Goal: Check status: Check status

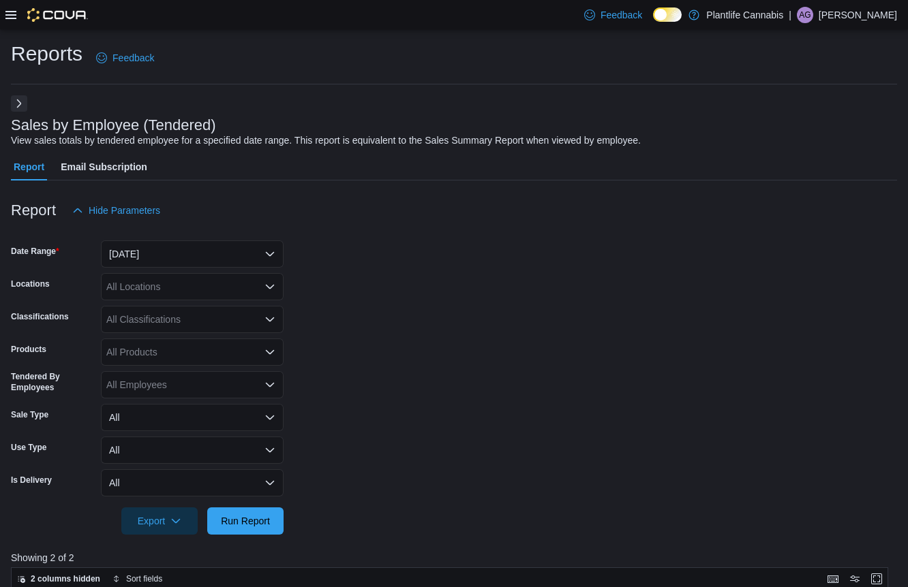
scroll to position [448, 0]
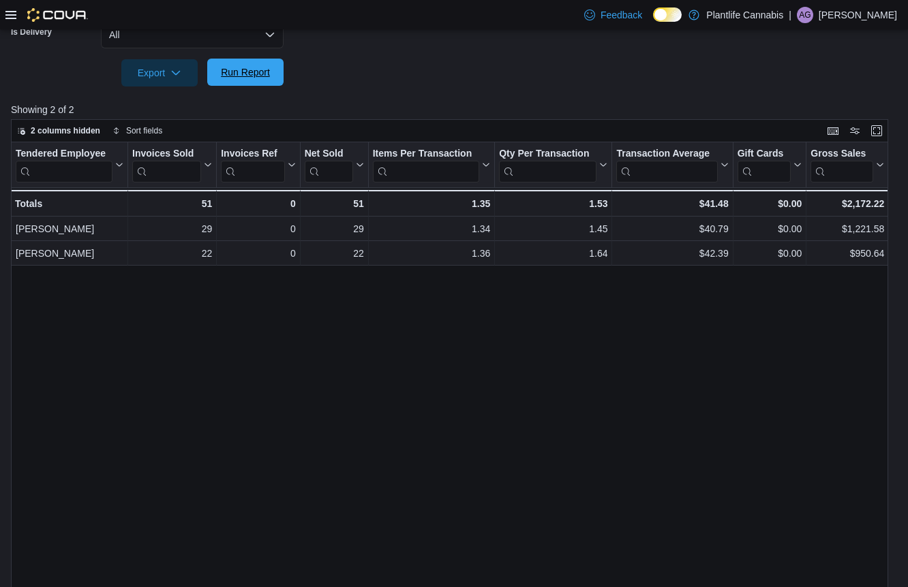
click at [221, 65] on span "Run Report" at bounding box center [245, 72] width 60 height 27
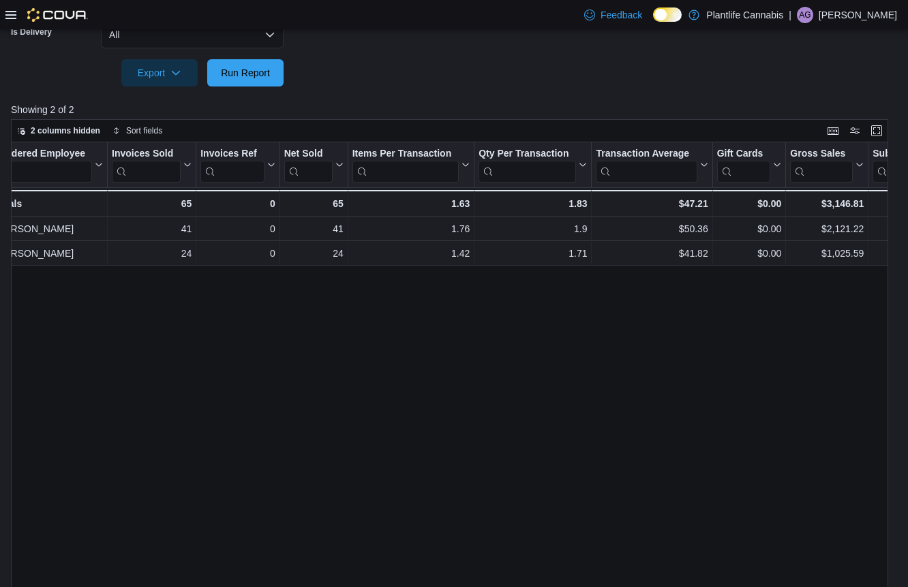
scroll to position [0, 18]
click at [229, 67] on span "Run Report" at bounding box center [245, 72] width 49 height 14
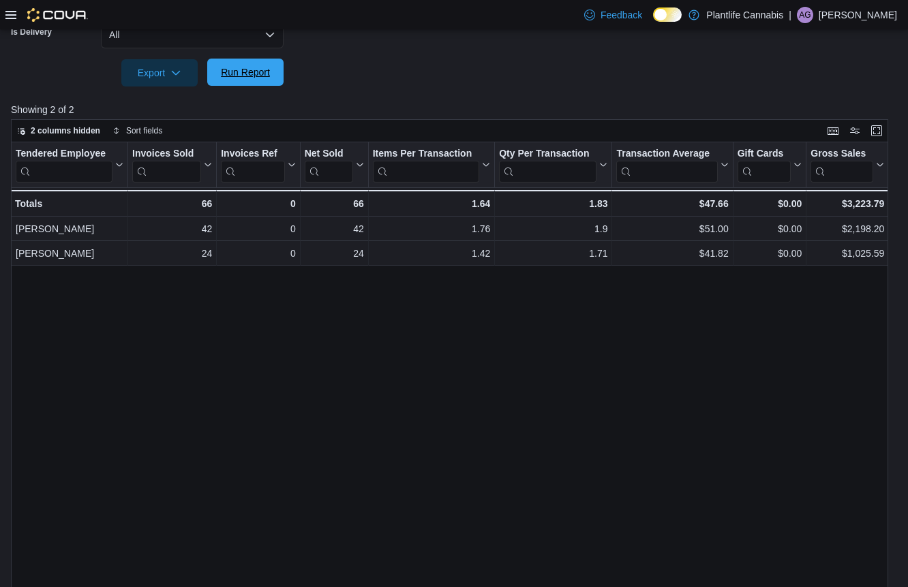
click at [247, 69] on span "Run Report" at bounding box center [245, 72] width 49 height 14
click at [9, 12] on icon at bounding box center [10, 15] width 11 height 11
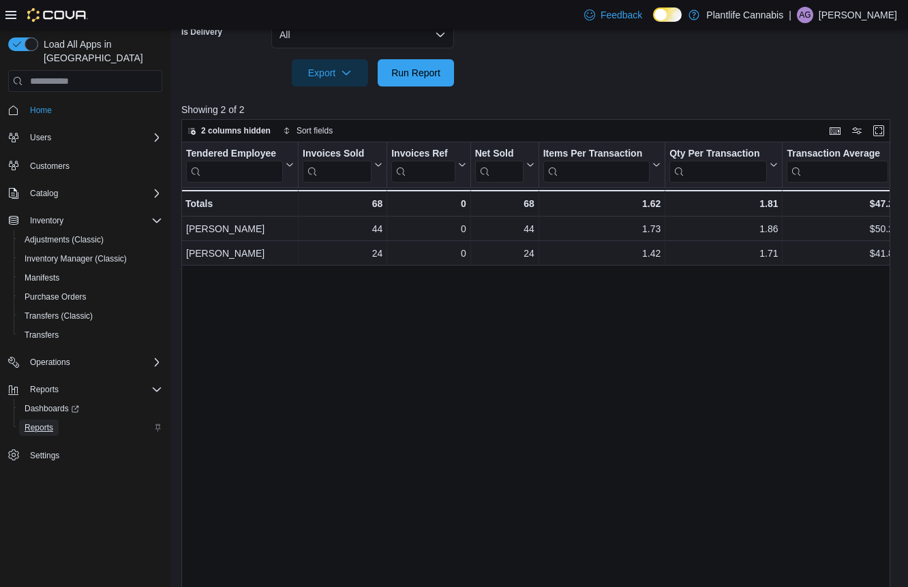
click at [36, 423] on span "Reports" at bounding box center [39, 428] width 29 height 11
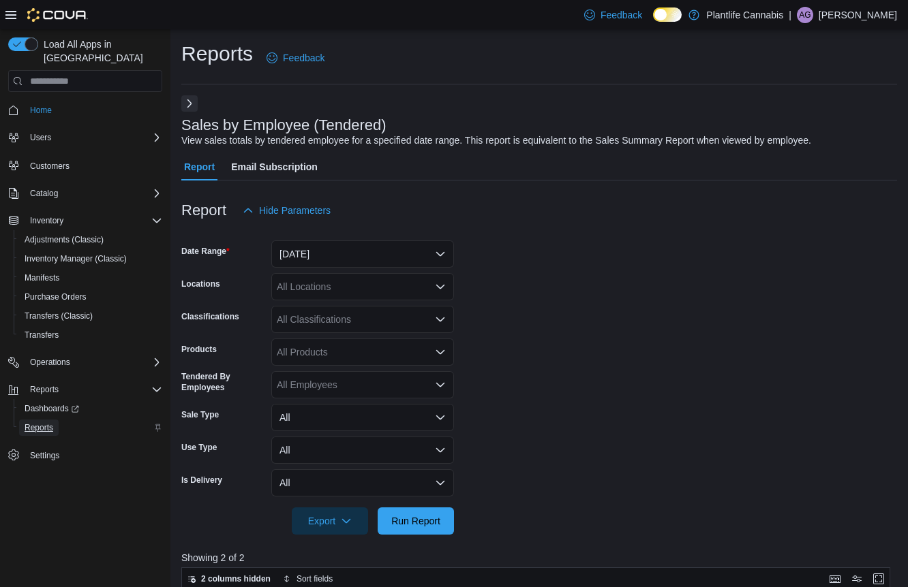
click at [48, 423] on span "Reports" at bounding box center [39, 428] width 29 height 11
click at [194, 102] on button "Next" at bounding box center [189, 103] width 16 height 16
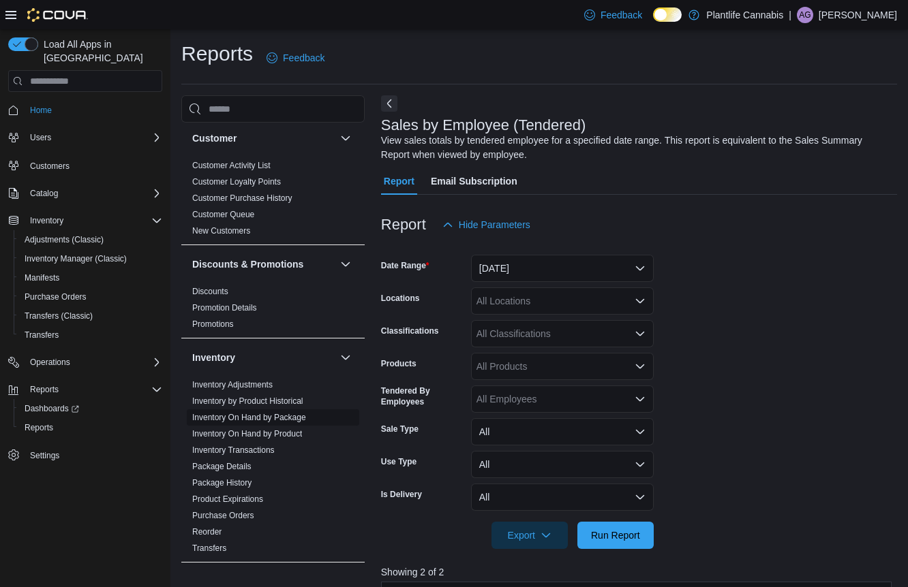
scroll to position [110, 0]
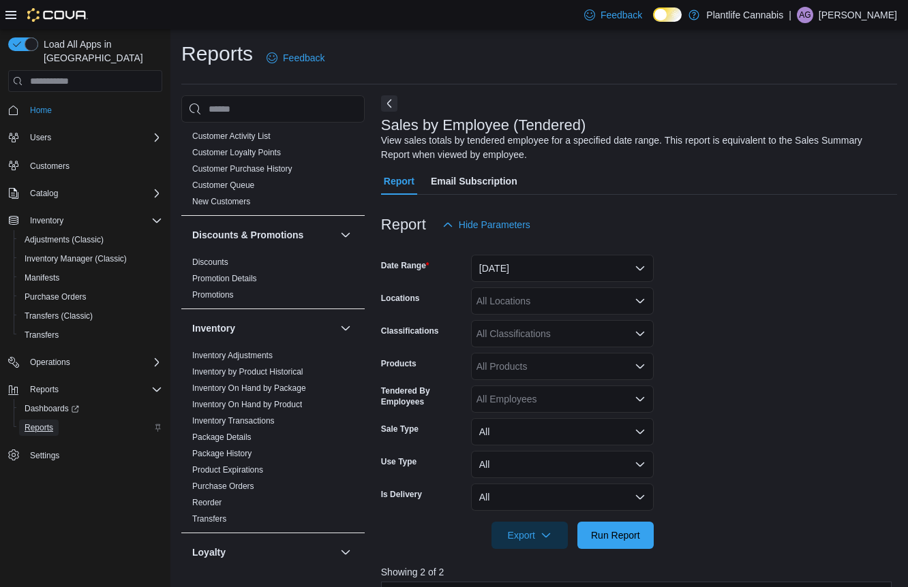
click at [47, 423] on span "Reports" at bounding box center [39, 428] width 29 height 11
click at [34, 420] on span "Reports" at bounding box center [39, 428] width 29 height 16
click at [34, 423] on span "Reports" at bounding box center [39, 428] width 29 height 11
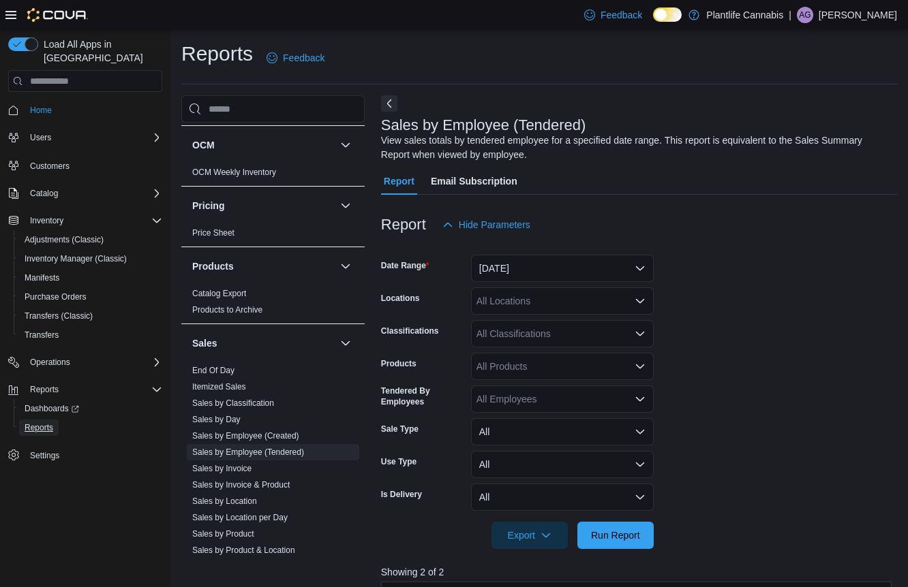
scroll to position [606, 0]
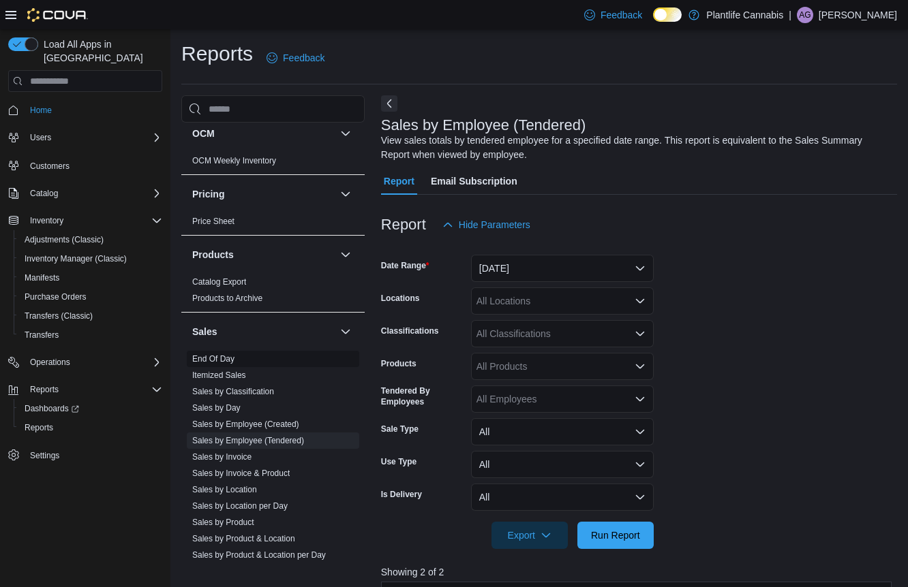
click at [228, 360] on link "End Of Day" at bounding box center [213, 359] width 42 height 10
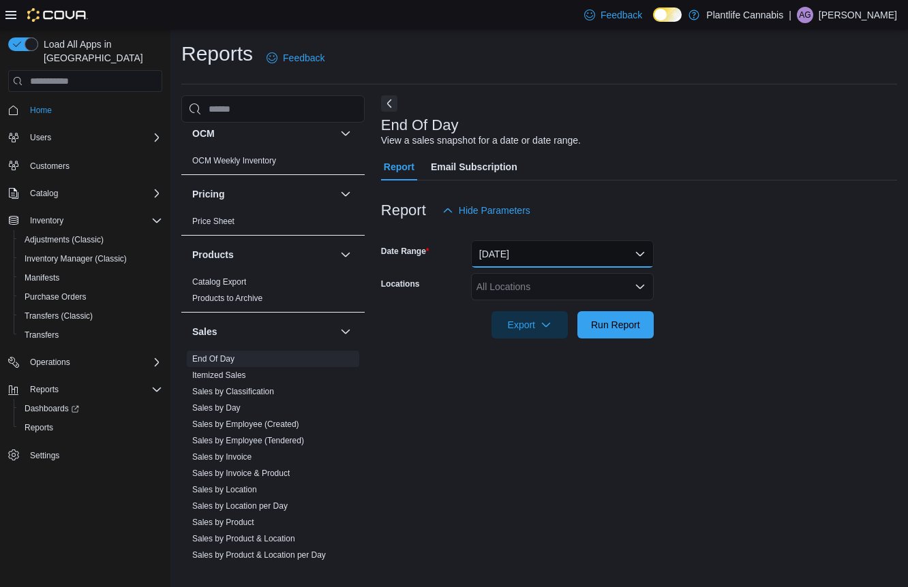
click at [626, 247] on button "[DATE]" at bounding box center [562, 254] width 183 height 27
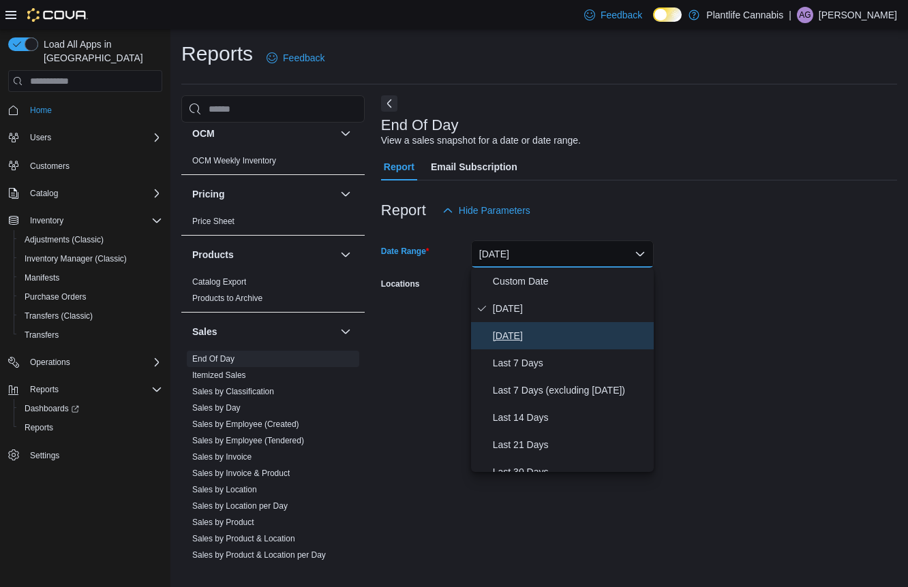
click at [508, 333] on span "[DATE]" at bounding box center [570, 336] width 155 height 16
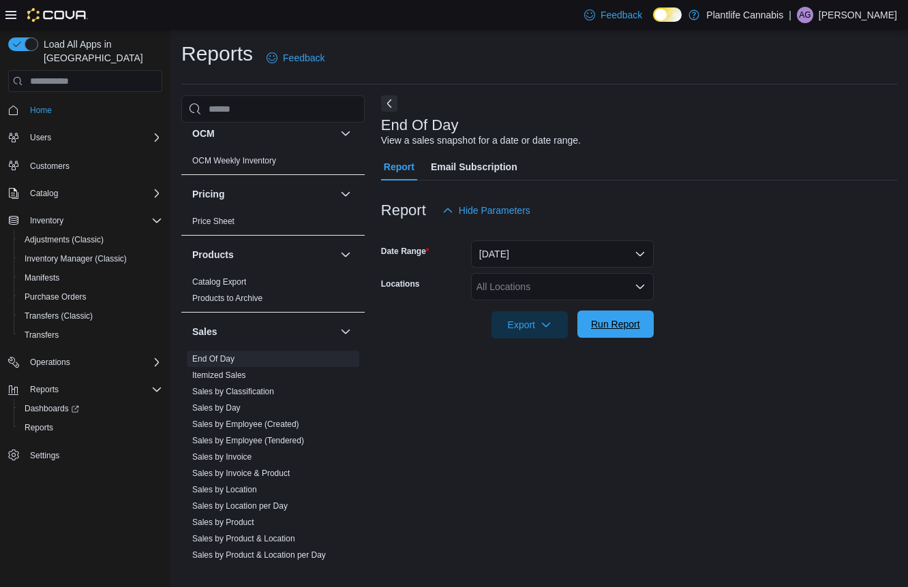
click at [609, 320] on span "Run Report" at bounding box center [615, 325] width 49 height 14
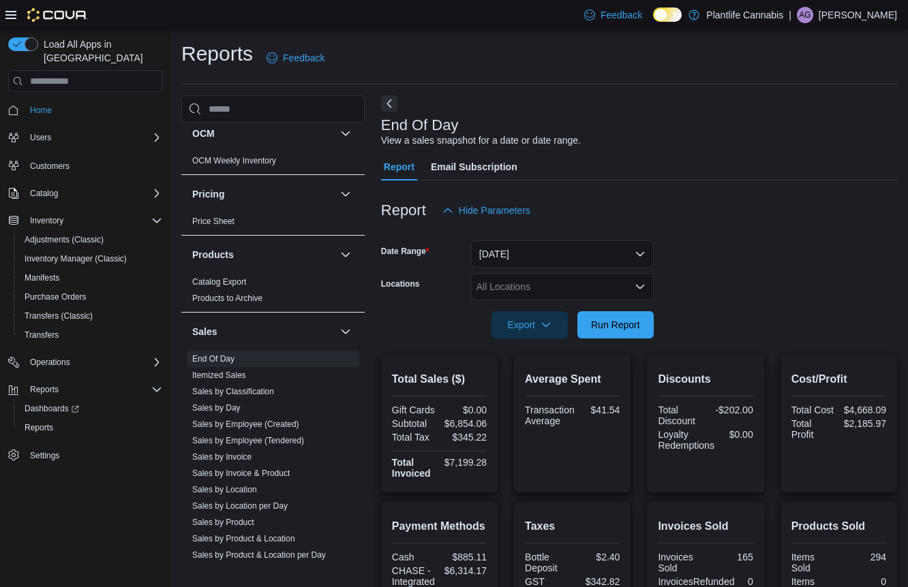
click at [522, 291] on div "All Locations" at bounding box center [562, 286] width 183 height 27
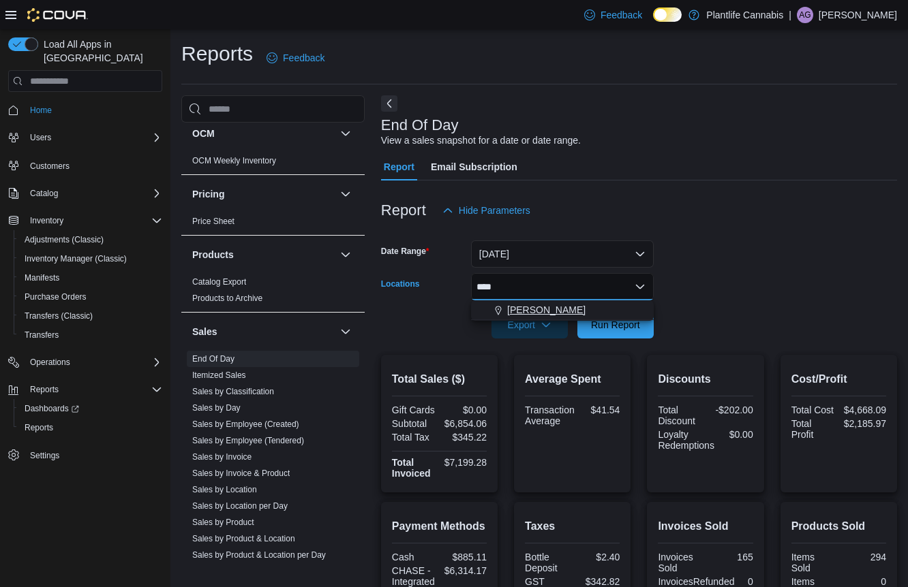
type input "****"
click at [525, 302] on button "[PERSON_NAME]" at bounding box center [562, 311] width 183 height 20
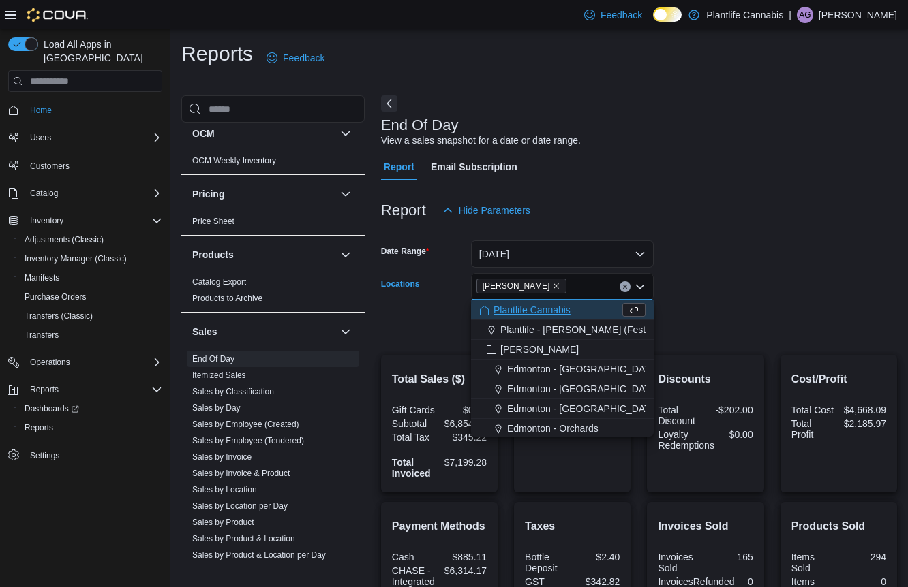
click at [793, 231] on div at bounding box center [639, 232] width 516 height 16
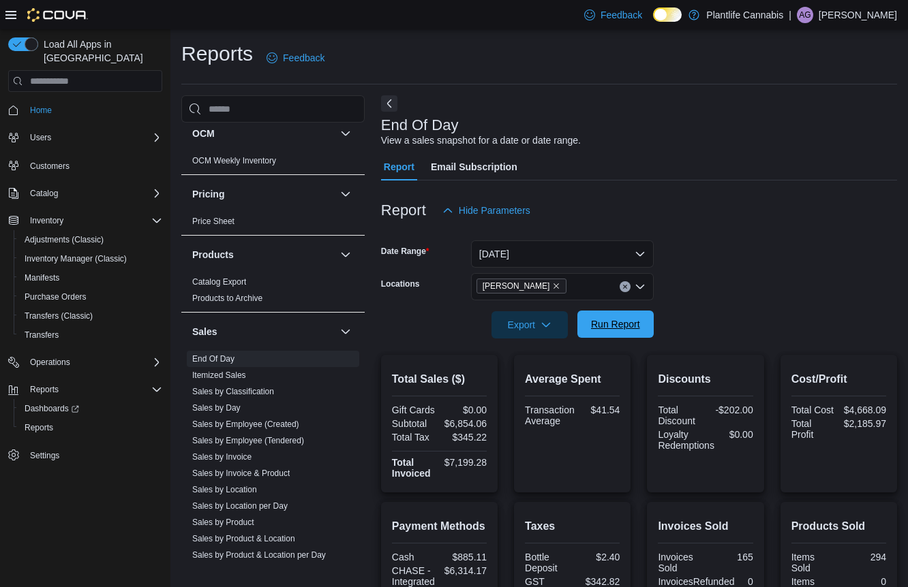
click at [611, 316] on span "Run Report" at bounding box center [615, 324] width 60 height 27
drag, startPoint x: 491, startPoint y: 466, endPoint x: 421, endPoint y: 472, distance: 70.4
click at [480, 469] on div "Total Sales ($) Gift Cards $0.00 Subtotal $3,917.01 Total Tax $197.01 Total Inv…" at bounding box center [439, 424] width 117 height 138
drag, startPoint x: 442, startPoint y: 462, endPoint x: 494, endPoint y: 463, distance: 51.8
click at [494, 463] on div "Total Sales ($) Gift Cards $0.00 Subtotal $3,917.01 Total Tax $197.01 Total Inv…" at bounding box center [439, 424] width 117 height 138
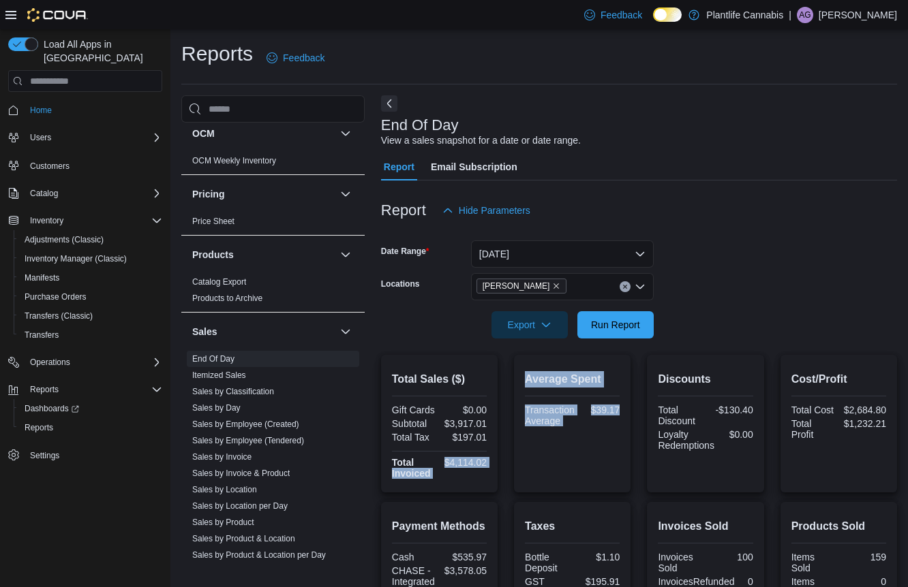
drag, startPoint x: 431, startPoint y: 463, endPoint x: 489, endPoint y: 463, distance: 58.6
click at [506, 462] on div "Total Sales ($) Gift Cards $0.00 Subtotal $3,917.01 Total Tax $197.01 Total Inv…" at bounding box center [639, 424] width 516 height 138
click at [472, 464] on div "$4,114.02" at bounding box center [464, 462] width 45 height 11
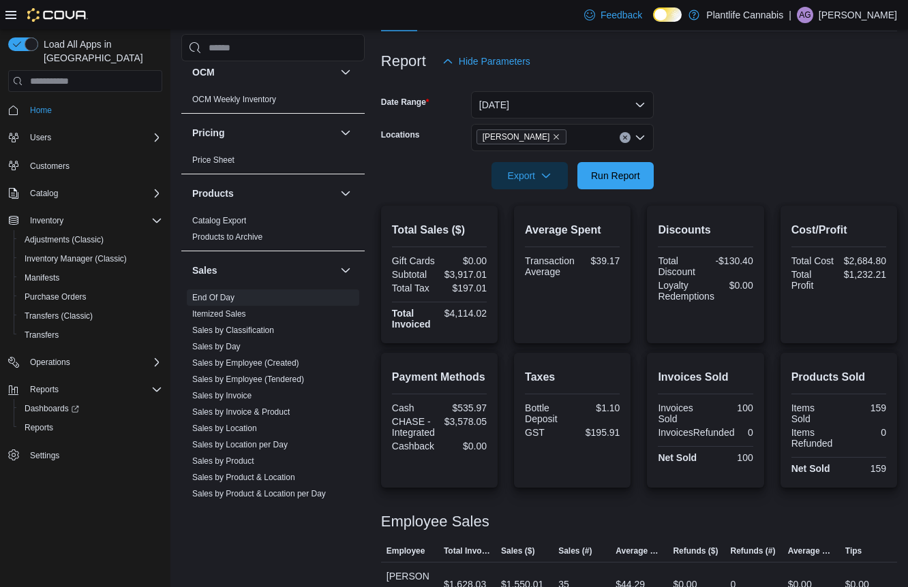
scroll to position [165, 0]
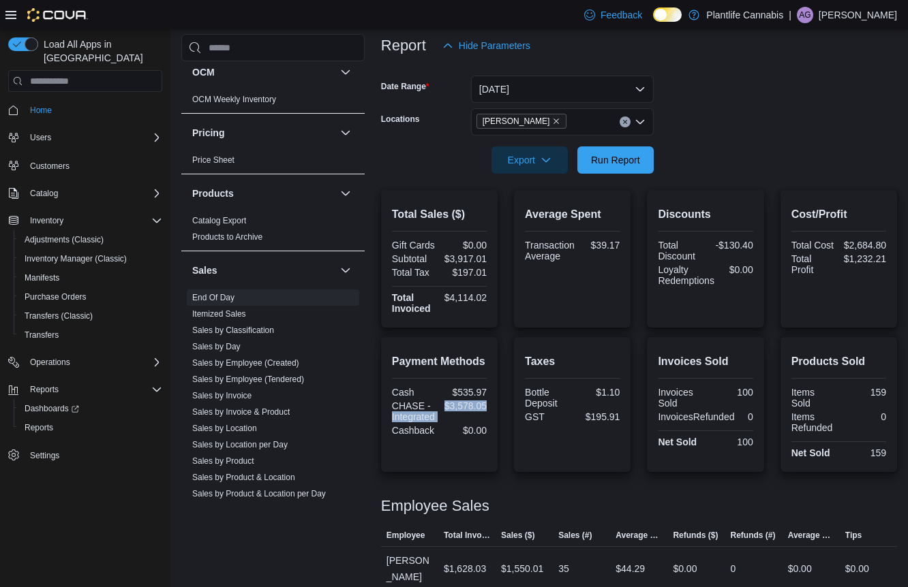
drag, startPoint x: 437, startPoint y: 423, endPoint x: 501, endPoint y: 425, distance: 64.1
click at [500, 425] on div "Payment Methods Cash $535.97 CHASE - Integrated $3,578.05 Cashback $0.00 Taxes …" at bounding box center [639, 404] width 516 height 135
click at [492, 453] on div "Payment Methods Cash $535.97 CHASE - Integrated $3,578.05 Cashback $0.00" at bounding box center [439, 404] width 117 height 135
click at [458, 398] on div "$535.97" at bounding box center [464, 392] width 45 height 11
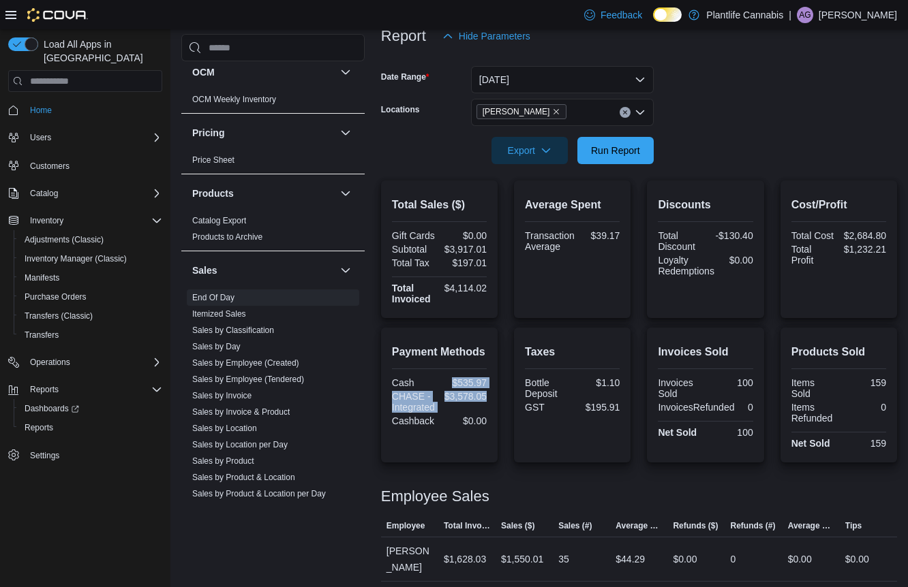
drag, startPoint x: 440, startPoint y: 405, endPoint x: 493, endPoint y: 410, distance: 54.1
click at [493, 410] on div "Payment Methods Cash $535.97 CHASE - Integrated $3,578.05 Cashback $0.00" at bounding box center [439, 395] width 117 height 135
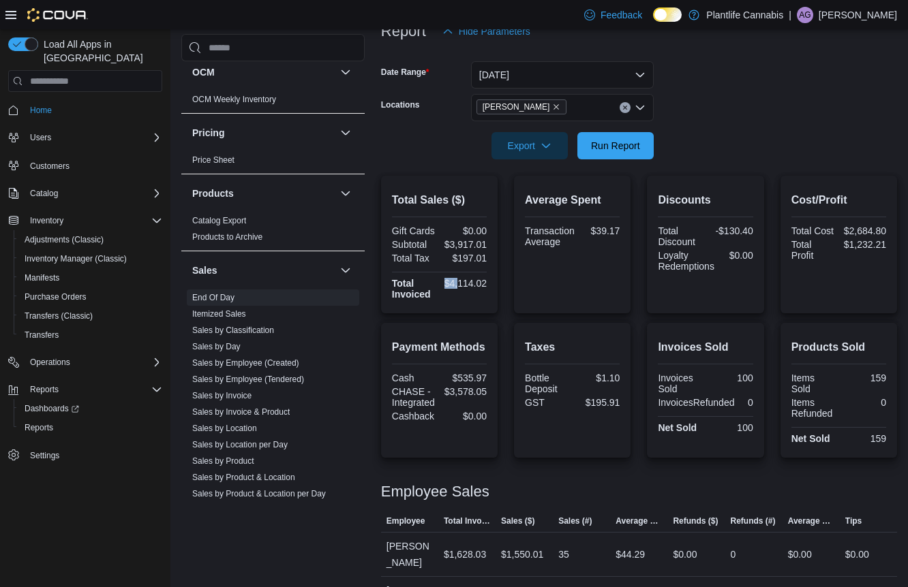
drag, startPoint x: 459, startPoint y: 286, endPoint x: 443, endPoint y: 280, distance: 17.5
click at [447, 281] on div "$4,114.02" at bounding box center [464, 283] width 45 height 11
drag, startPoint x: 452, startPoint y: 280, endPoint x: 493, endPoint y: 284, distance: 41.0
click at [493, 284] on div "Total Sales ($) Gift Cards $0.00 Subtotal $3,917.01 Total Tax $197.01 Total Inv…" at bounding box center [439, 245] width 117 height 138
click at [617, 79] on button "[DATE]" at bounding box center [562, 74] width 183 height 27
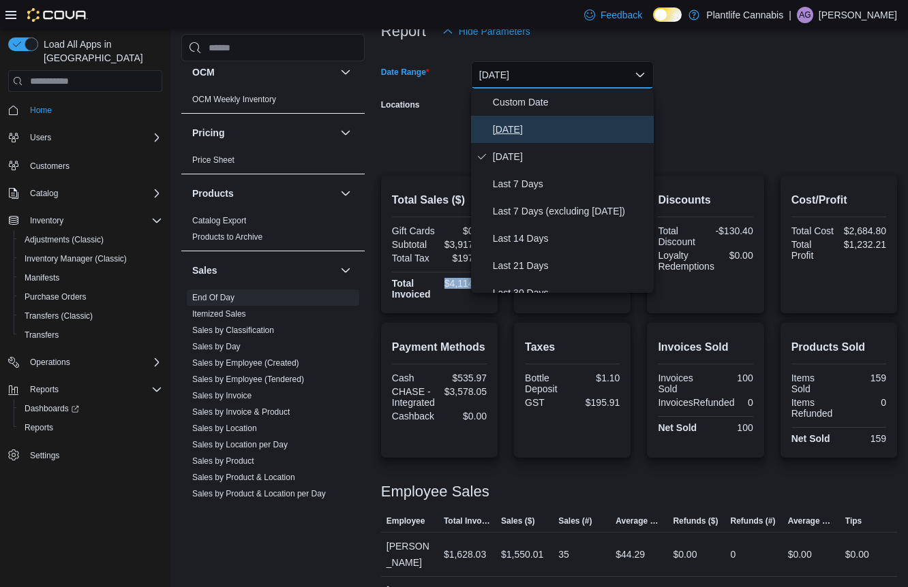
click at [523, 126] on span "[DATE]" at bounding box center [570, 129] width 155 height 16
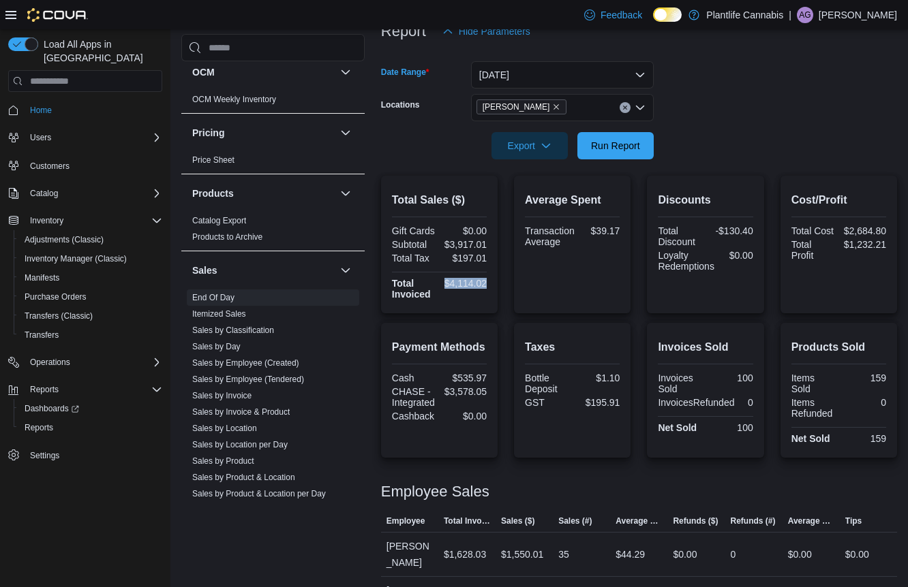
click at [626, 110] on button "Clear input" at bounding box center [624, 107] width 11 height 11
click at [230, 376] on link "Sales by Employee (Tendered)" at bounding box center [248, 380] width 112 height 10
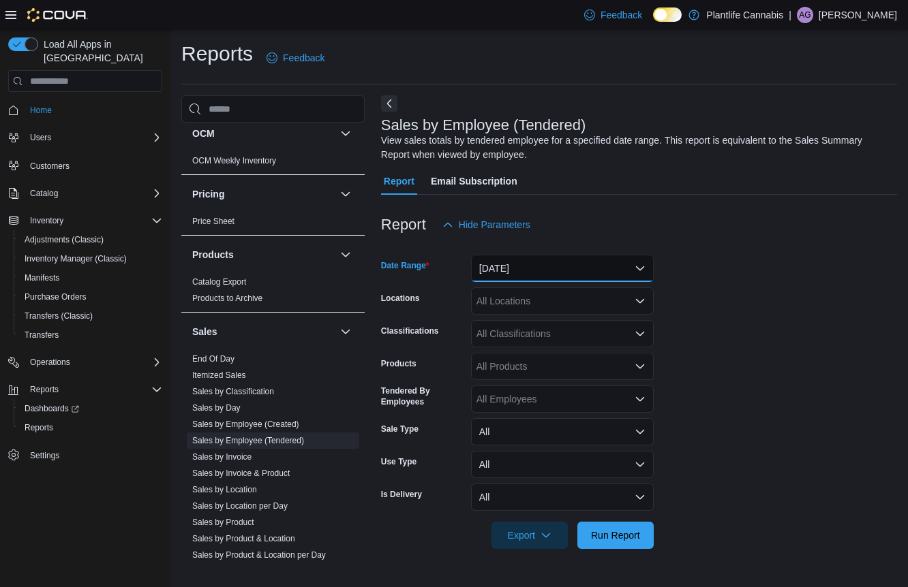
click at [506, 271] on button "[DATE]" at bounding box center [562, 268] width 183 height 27
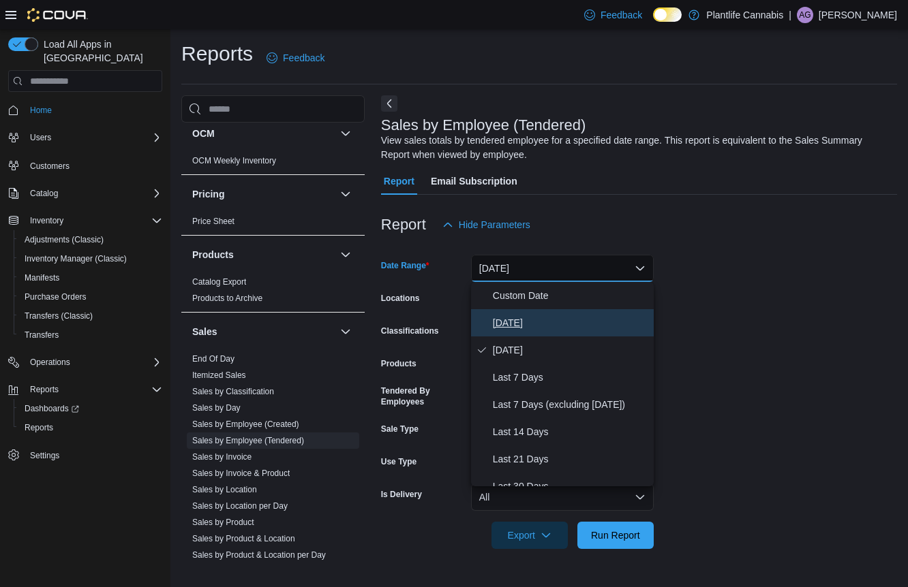
click at [523, 320] on span "[DATE]" at bounding box center [570, 323] width 155 height 16
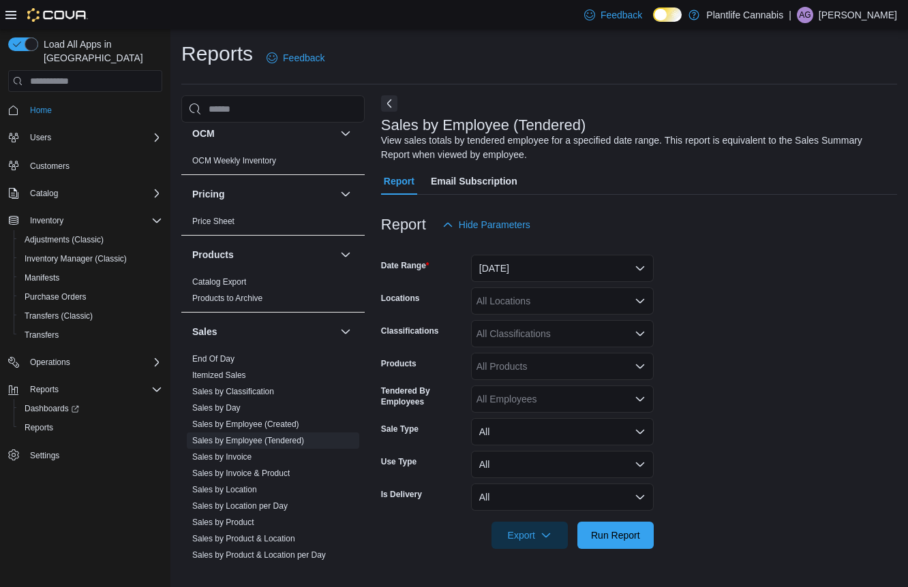
drag, startPoint x: 726, startPoint y: 314, endPoint x: 694, endPoint y: 534, distance: 222.4
click at [726, 316] on form "Date Range [DATE] Locations All Locations Classifications All Classifications P…" at bounding box center [639, 394] width 516 height 311
click at [637, 540] on span "Run Report" at bounding box center [615, 535] width 49 height 14
click at [722, 268] on form "Date Range [DATE] Locations All Locations Classifications All Classifications P…" at bounding box center [639, 394] width 516 height 311
drag, startPoint x: 609, startPoint y: 542, endPoint x: 624, endPoint y: 540, distance: 14.4
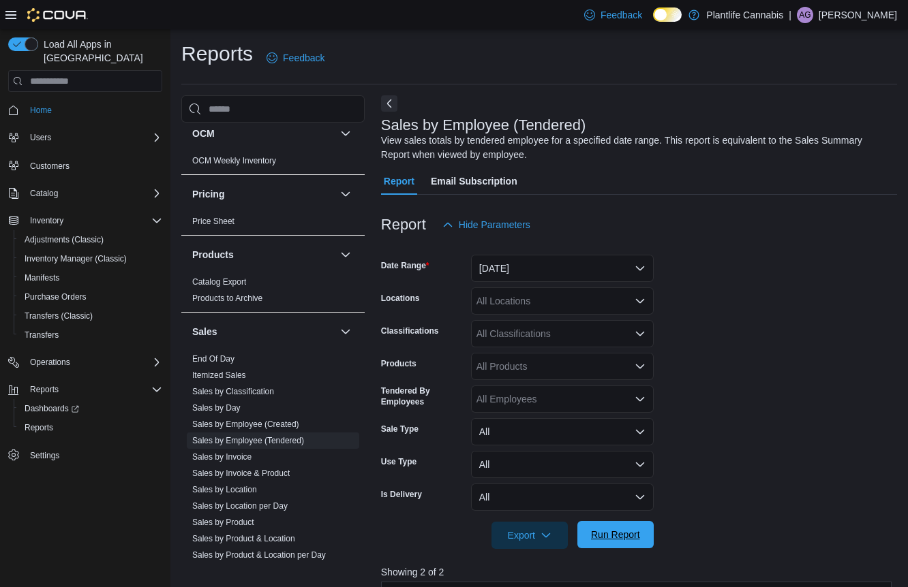
click at [609, 542] on span "Run Report" at bounding box center [615, 534] width 60 height 27
click at [746, 343] on form "Date Range [DATE] Locations All Locations Classifications All Classifications P…" at bounding box center [639, 394] width 516 height 311
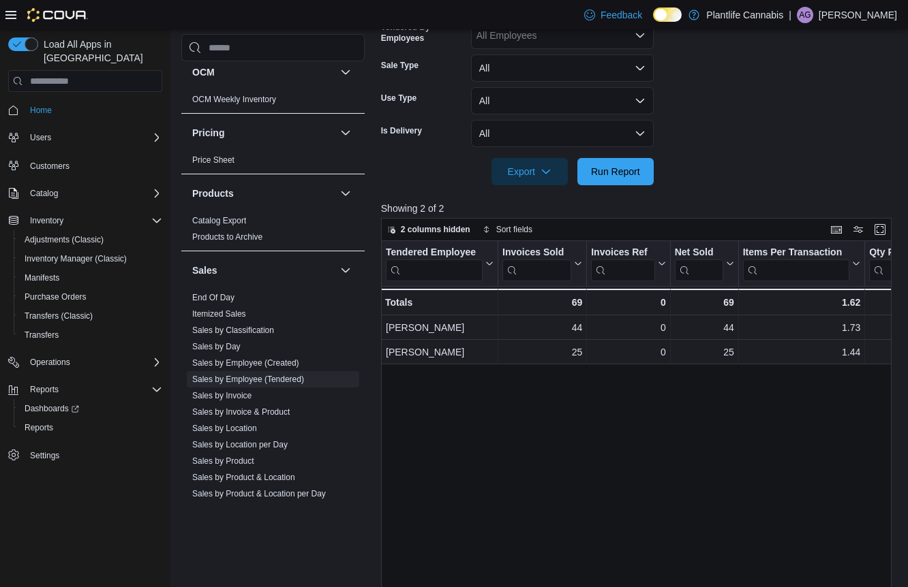
scroll to position [476, 0]
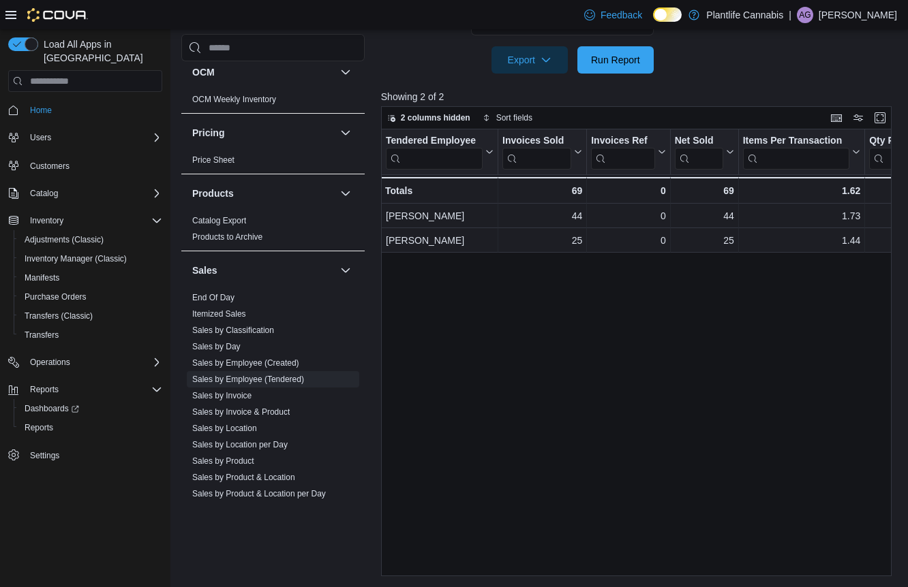
click at [746, 348] on div "Tendered Employee Click to view column header actions Invoices Sold Click to vi…" at bounding box center [636, 352] width 511 height 447
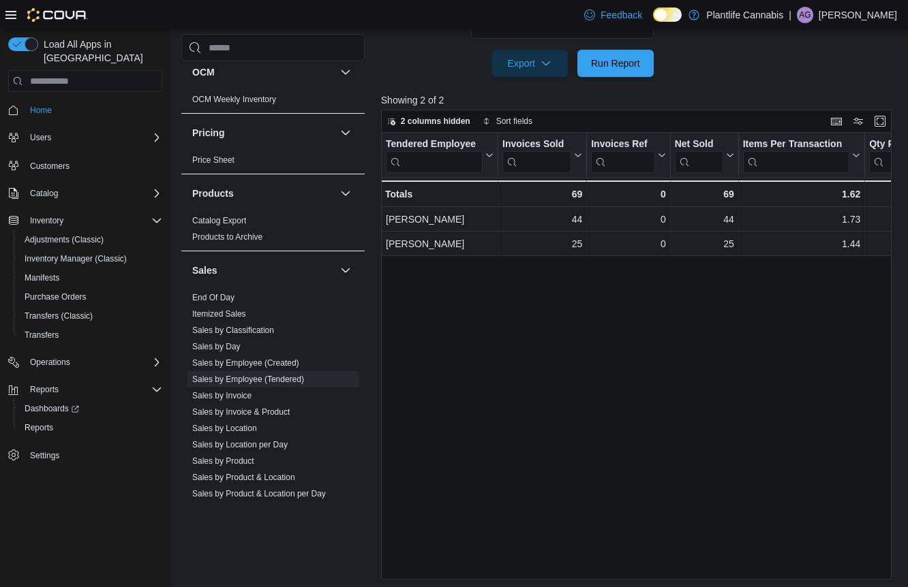
drag, startPoint x: 540, startPoint y: 373, endPoint x: 514, endPoint y: 371, distance: 26.0
click at [526, 373] on div "Tendered Employee Click to view column header actions Invoices Sold Click to vi…" at bounding box center [636, 356] width 511 height 447
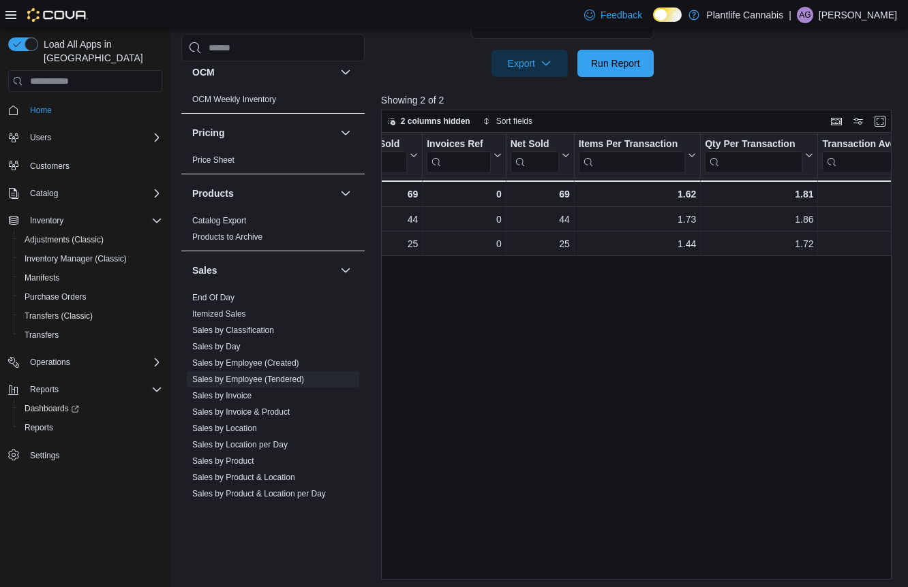
scroll to position [0, 0]
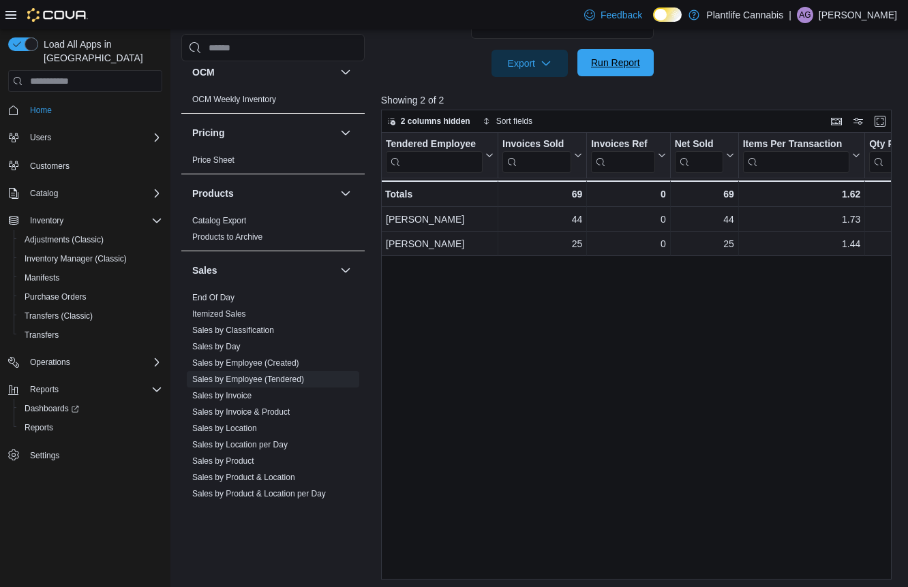
click at [619, 57] on span "Run Report" at bounding box center [615, 63] width 49 height 14
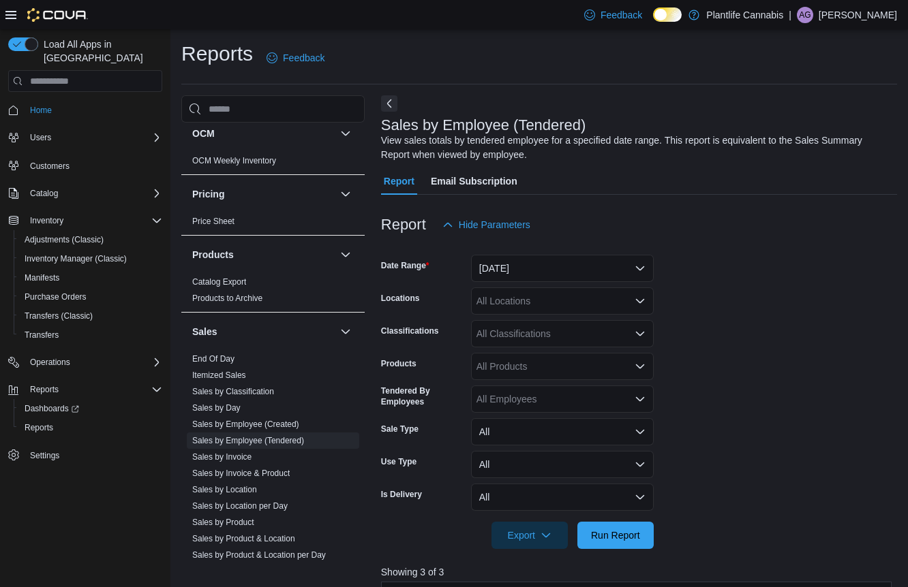
click at [495, 300] on div "All Locations" at bounding box center [562, 301] width 183 height 27
type input "*****"
click at [507, 321] on span "[PERSON_NAME]" at bounding box center [546, 325] width 78 height 14
click at [640, 538] on span "Run Report" at bounding box center [615, 535] width 49 height 14
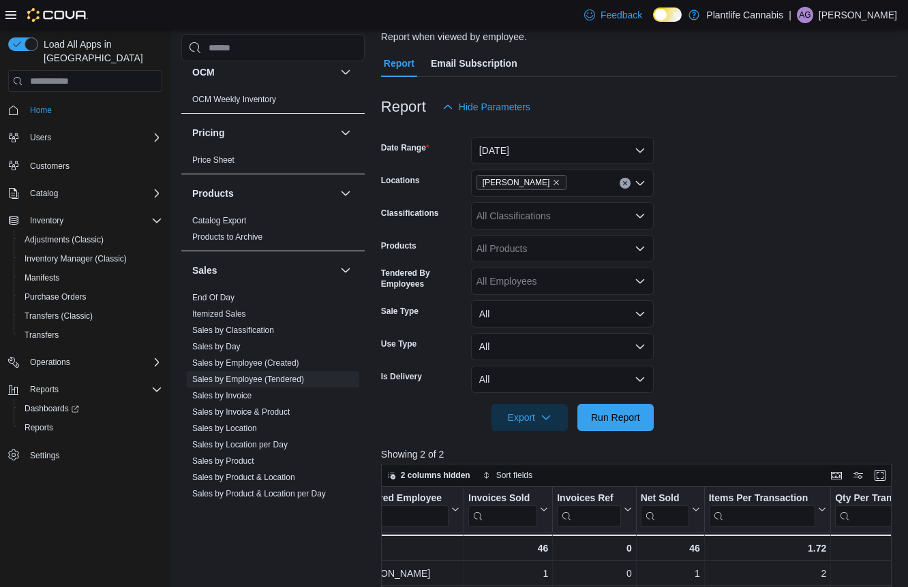
scroll to position [101, 0]
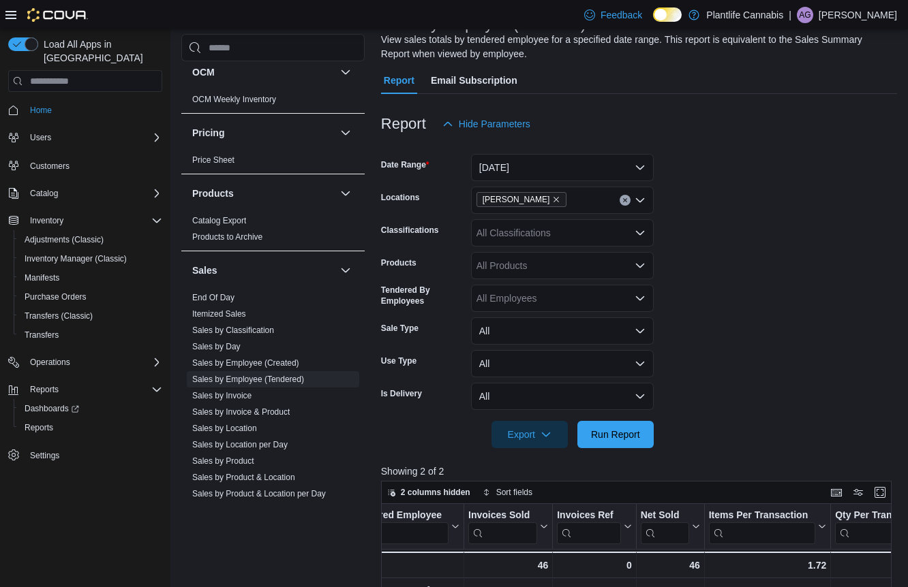
click at [538, 239] on div "All Classifications" at bounding box center [562, 232] width 183 height 27
type input "***"
click at [566, 260] on span "Accessory Group" at bounding box center [536, 256] width 73 height 14
click at [600, 425] on span "Run Report" at bounding box center [615, 433] width 60 height 27
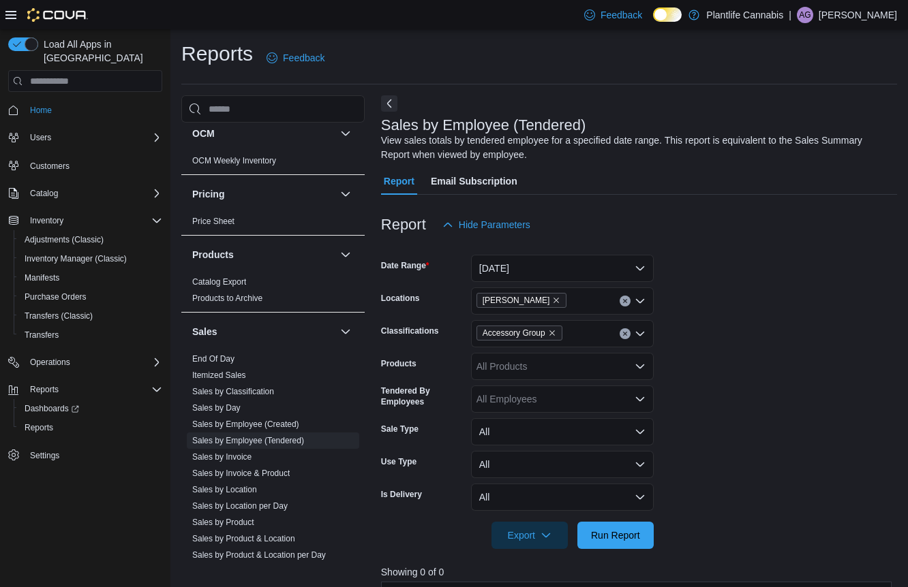
drag, startPoint x: 622, startPoint y: 335, endPoint x: 688, endPoint y: 334, distance: 66.1
click at [622, 335] on icon "Clear input" at bounding box center [624, 333] width 5 height 5
click at [636, 528] on span "Run Report" at bounding box center [615, 534] width 60 height 27
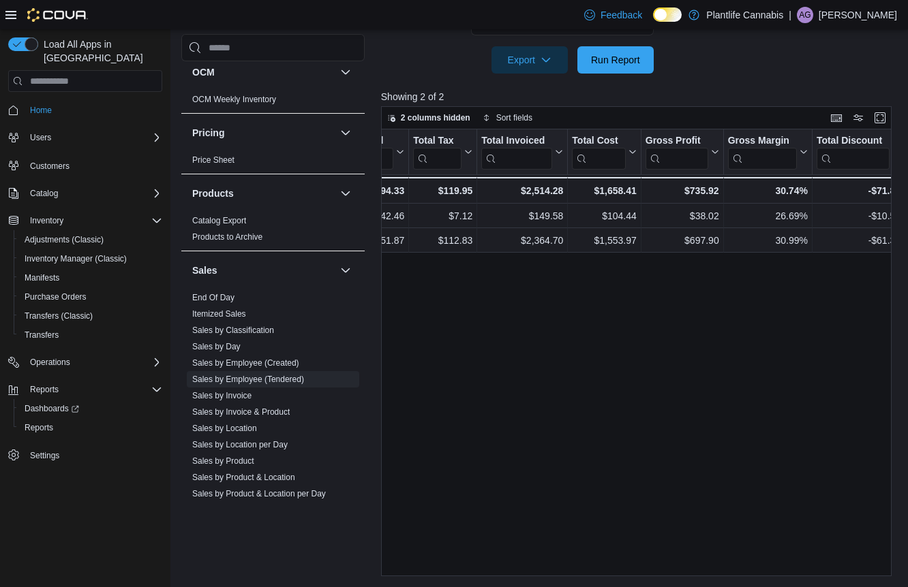
scroll to position [0, 913]
click at [286, 299] on span "End Of Day" at bounding box center [273, 298] width 172 height 16
click at [212, 296] on link "End Of Day" at bounding box center [213, 298] width 42 height 10
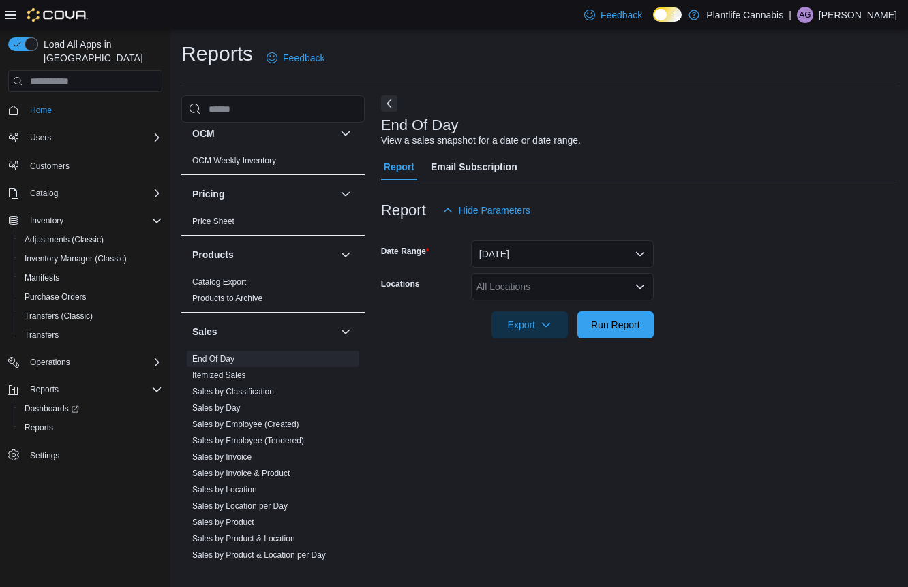
click at [635, 297] on div "All Locations" at bounding box center [562, 286] width 183 height 27
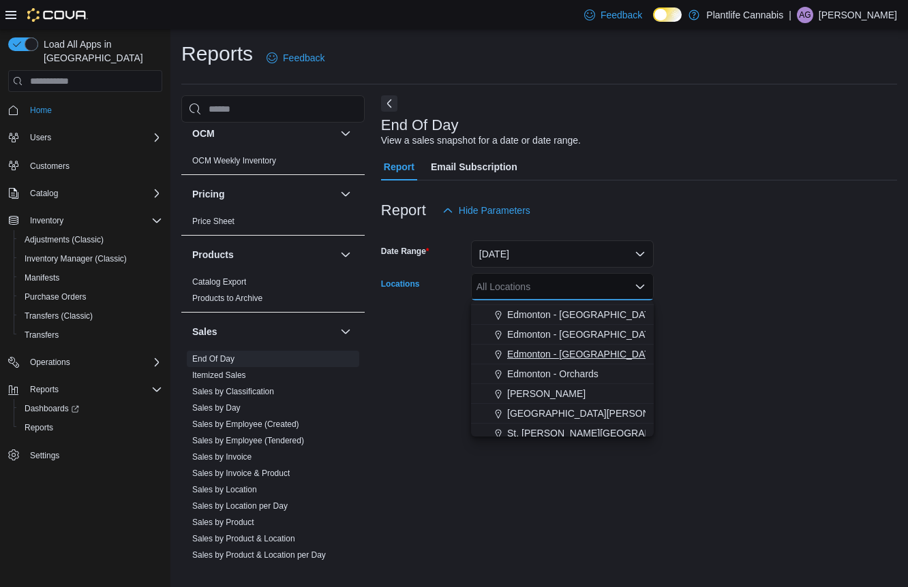
scroll to position [55, 0]
click at [612, 395] on div "[PERSON_NAME]" at bounding box center [562, 393] width 166 height 14
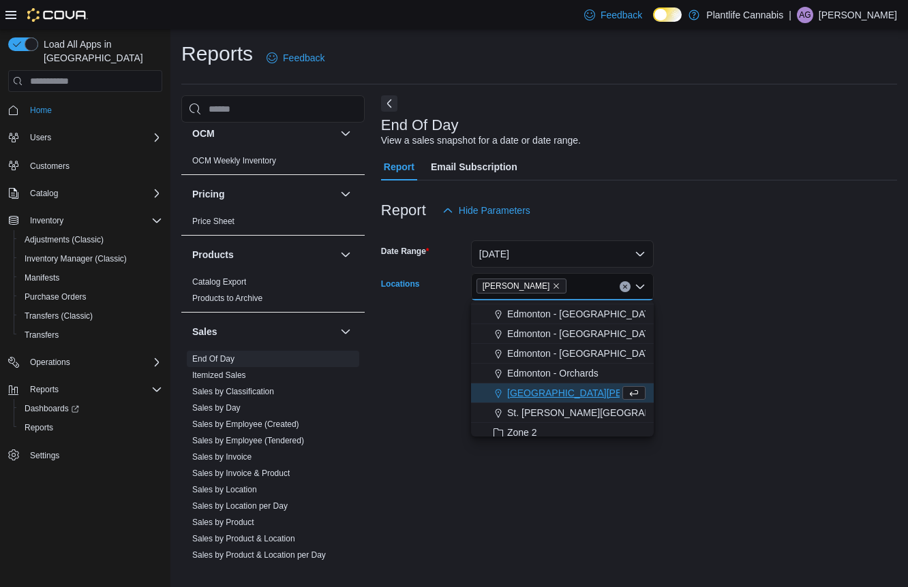
click at [746, 347] on div at bounding box center [639, 347] width 516 height 16
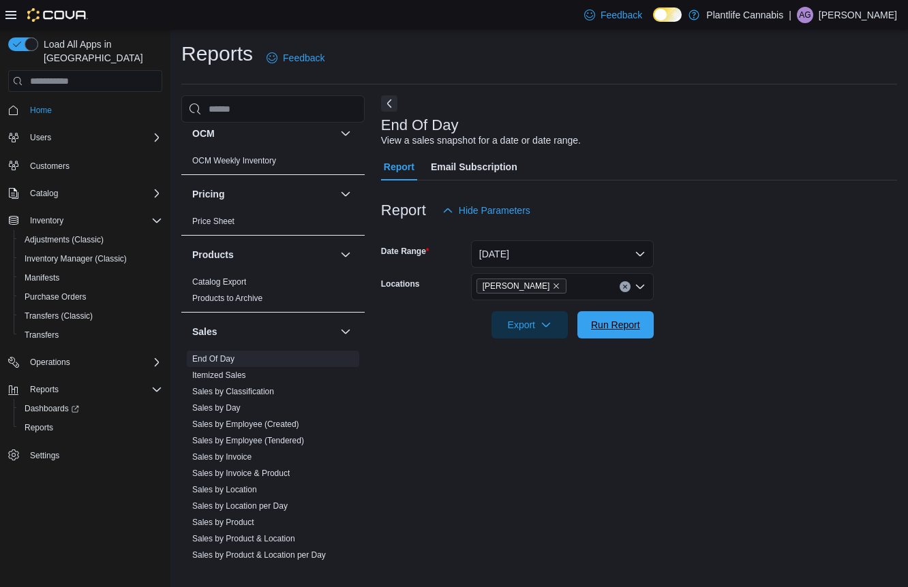
drag, startPoint x: 632, startPoint y: 333, endPoint x: 701, endPoint y: 327, distance: 68.4
click at [633, 333] on span "Run Report" at bounding box center [615, 324] width 60 height 27
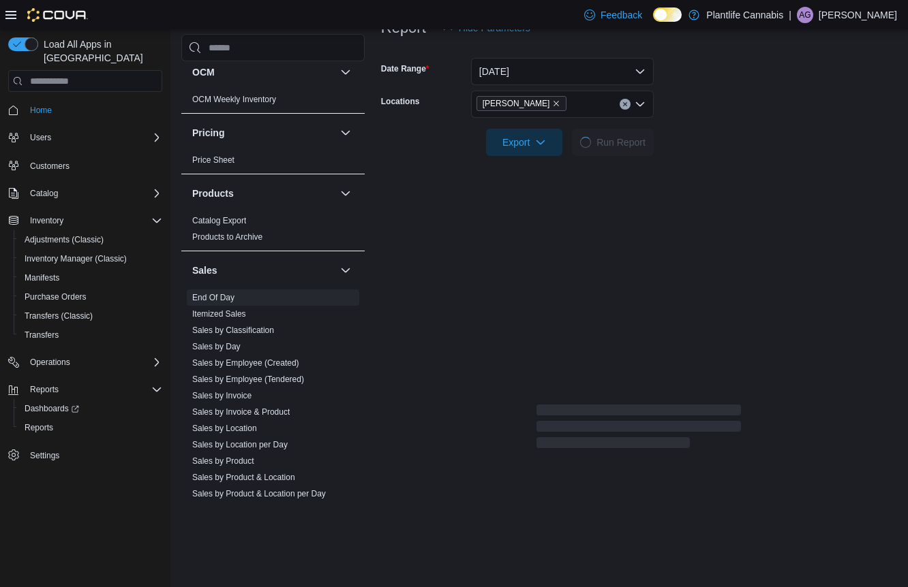
scroll to position [224, 0]
